Goal: Task Accomplishment & Management: Use online tool/utility

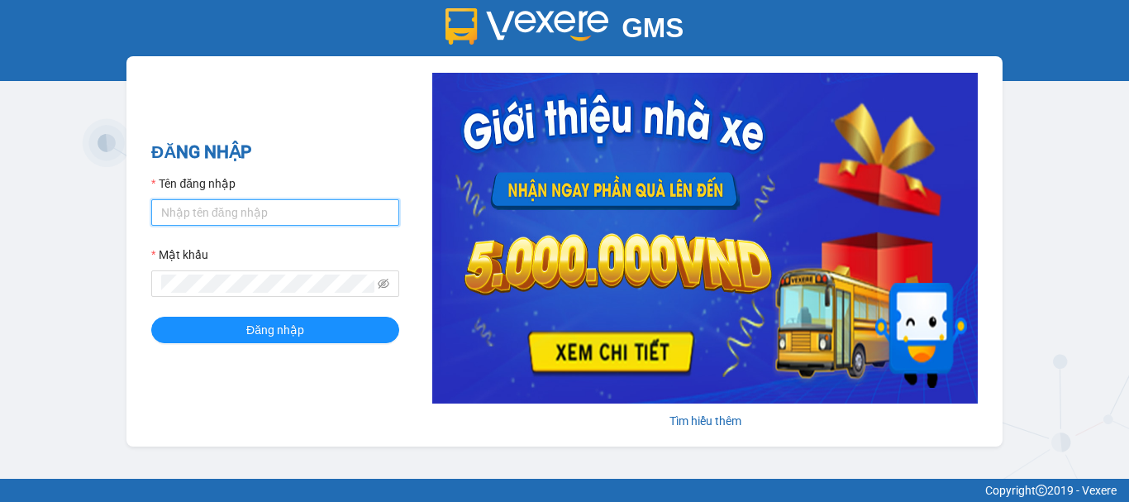
click at [254, 216] on input "Tên đăng nhập" at bounding box center [275, 212] width 248 height 26
type input "truc.ttdl"
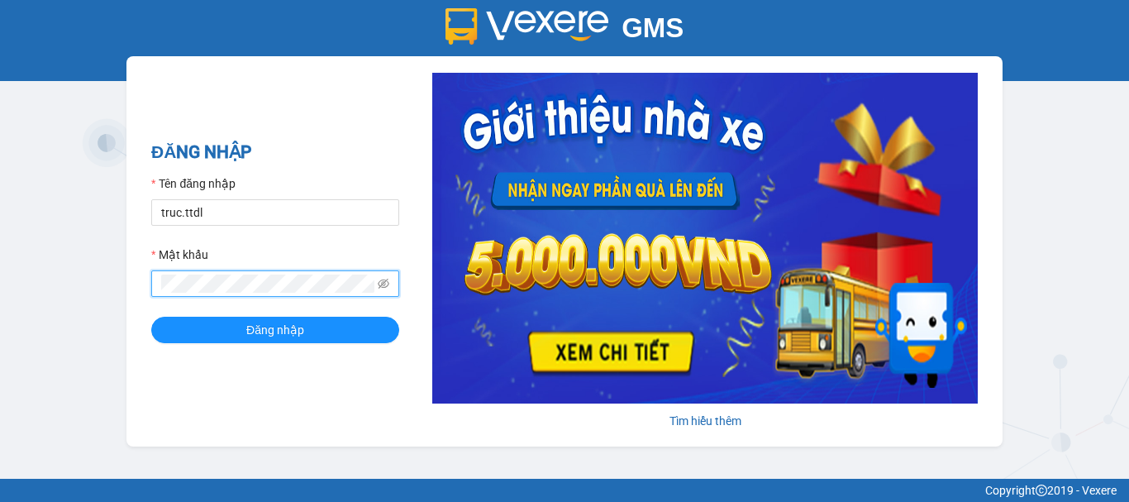
click at [151, 316] on button "Đăng nhập" at bounding box center [275, 329] width 248 height 26
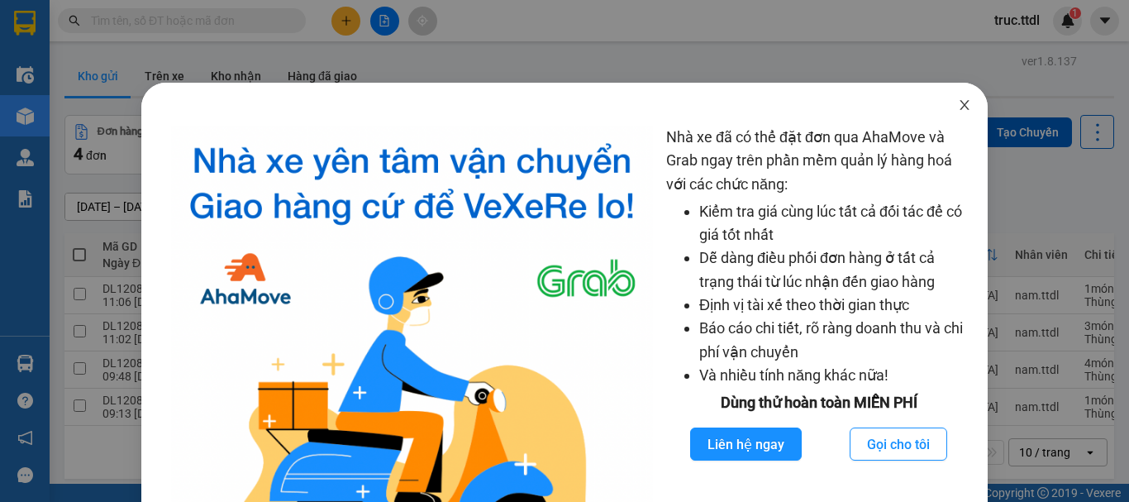
click at [960, 104] on icon "close" at bounding box center [964, 105] width 9 height 10
